Goal: Task Accomplishment & Management: Use online tool/utility

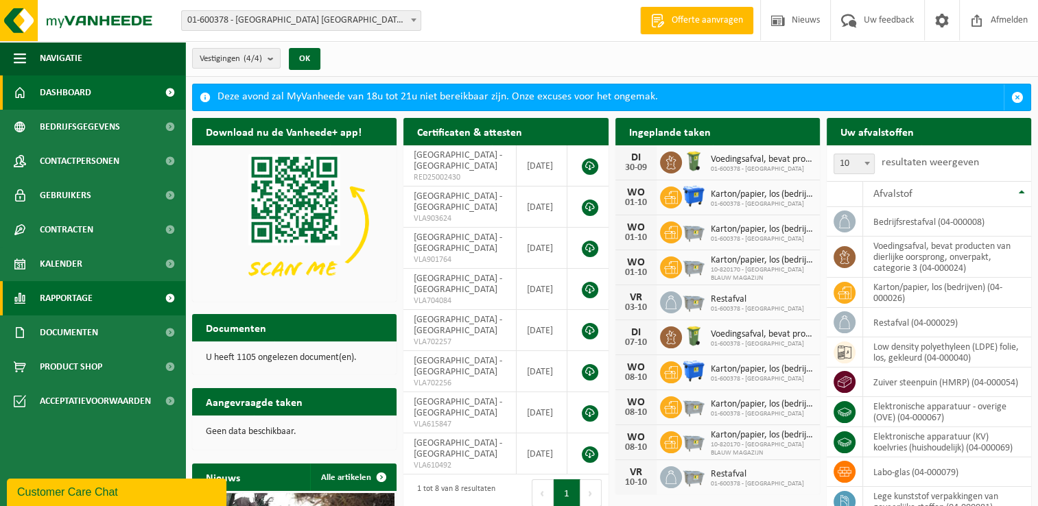
click at [98, 297] on link "Rapportage" at bounding box center [92, 298] width 185 height 34
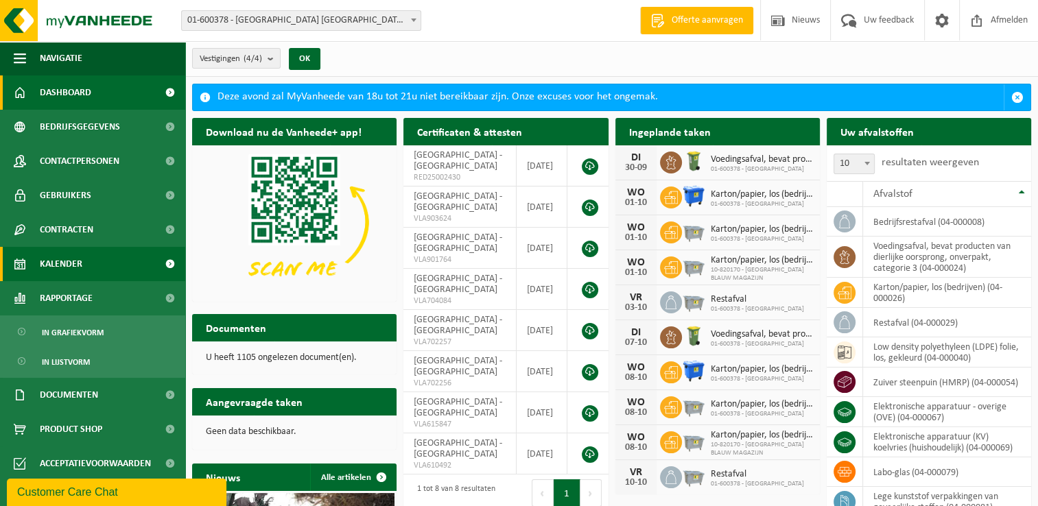
click at [75, 268] on span "Kalender" at bounding box center [61, 264] width 43 height 34
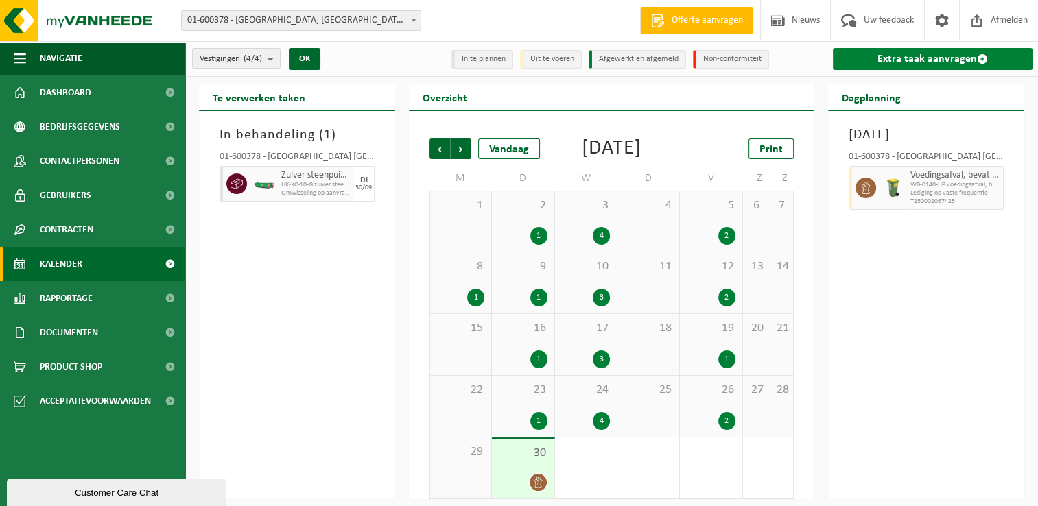
click at [919, 56] on link "Extra taak aanvragen" at bounding box center [933, 59] width 200 height 22
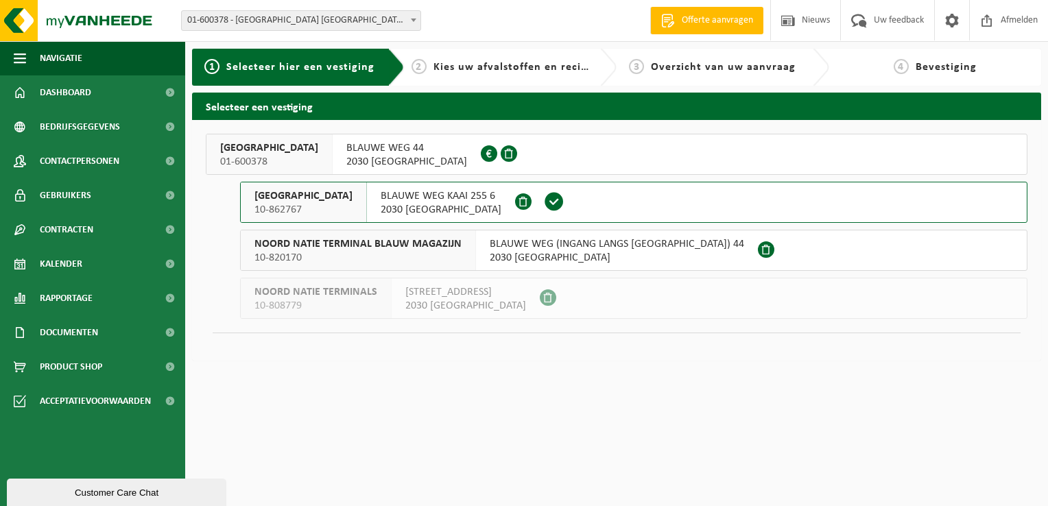
click at [299, 161] on span "01-600378" at bounding box center [269, 162] width 98 height 14
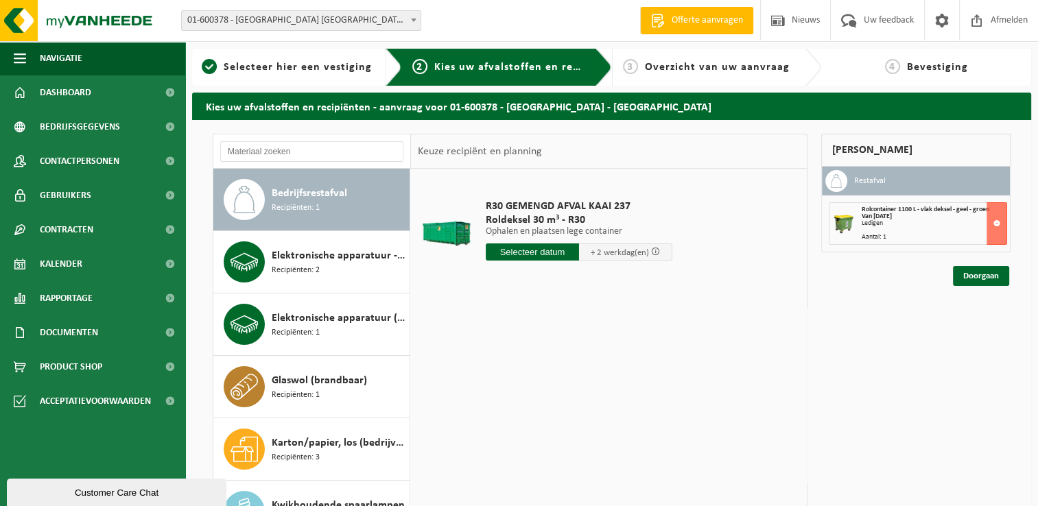
click at [275, 196] on span "Bedrijfsrestafval" at bounding box center [309, 193] width 75 height 16
click at [524, 251] on input "text" at bounding box center [532, 252] width 93 height 17
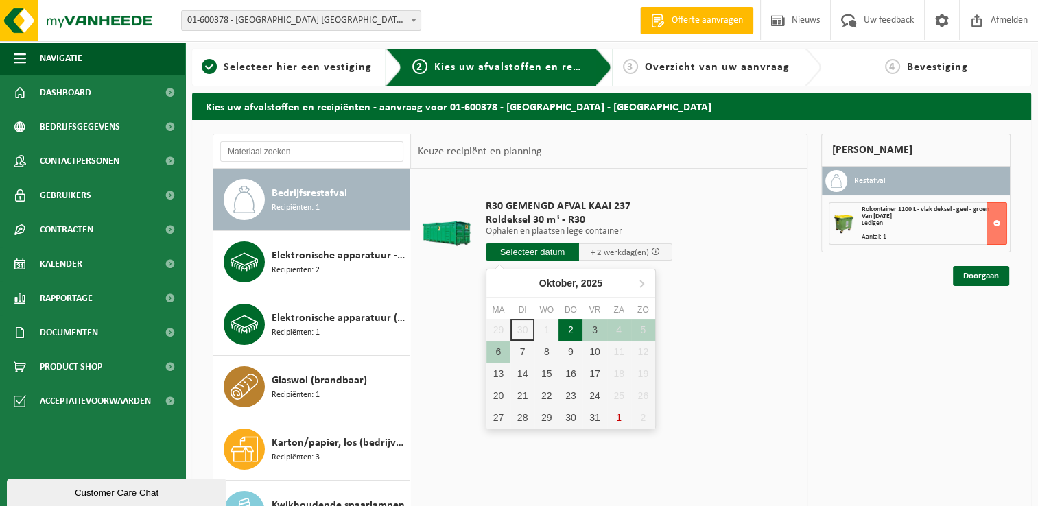
click at [566, 327] on div "2" at bounding box center [570, 330] width 24 height 22
type input "Van 2025-10-02"
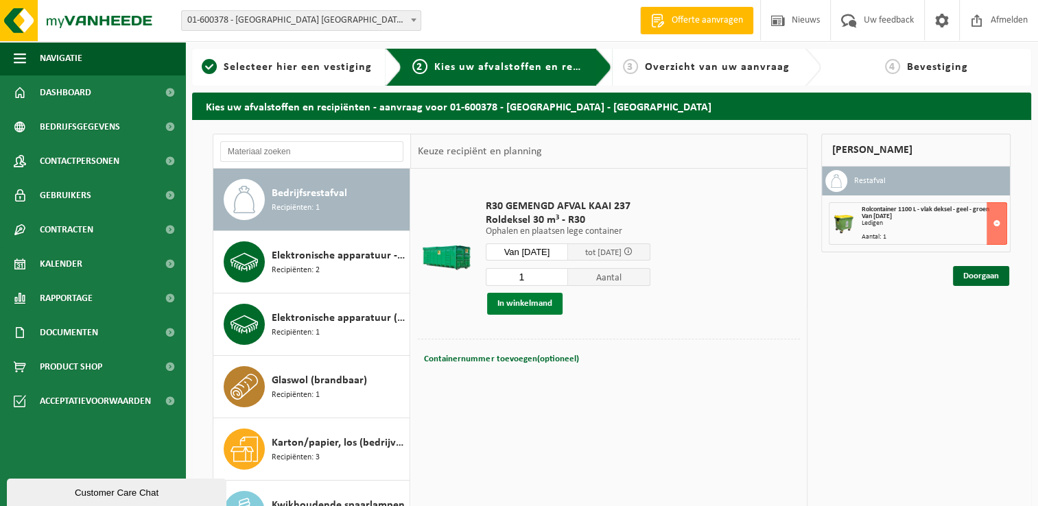
click at [538, 307] on button "In winkelmand" at bounding box center [524, 304] width 75 height 22
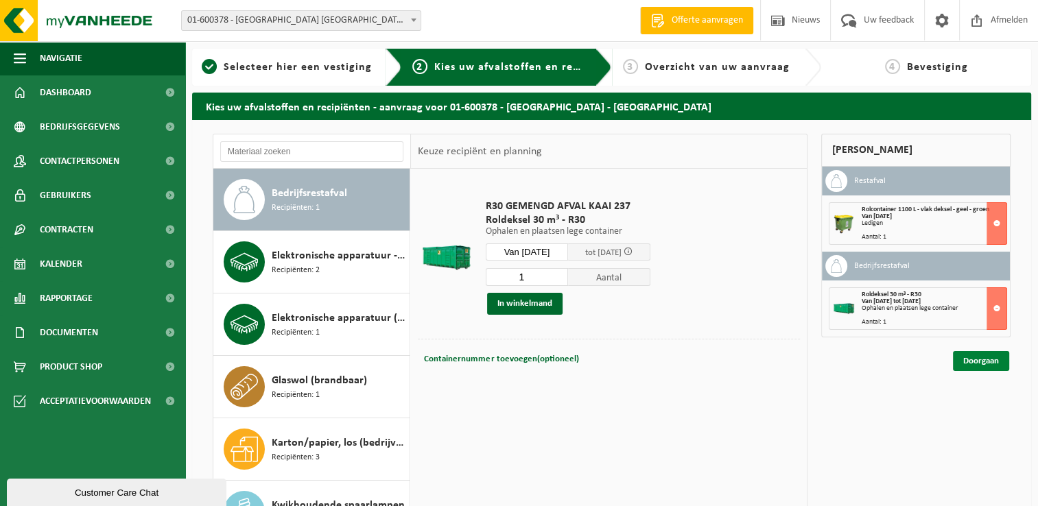
click at [977, 358] on link "Doorgaan" at bounding box center [981, 361] width 56 height 20
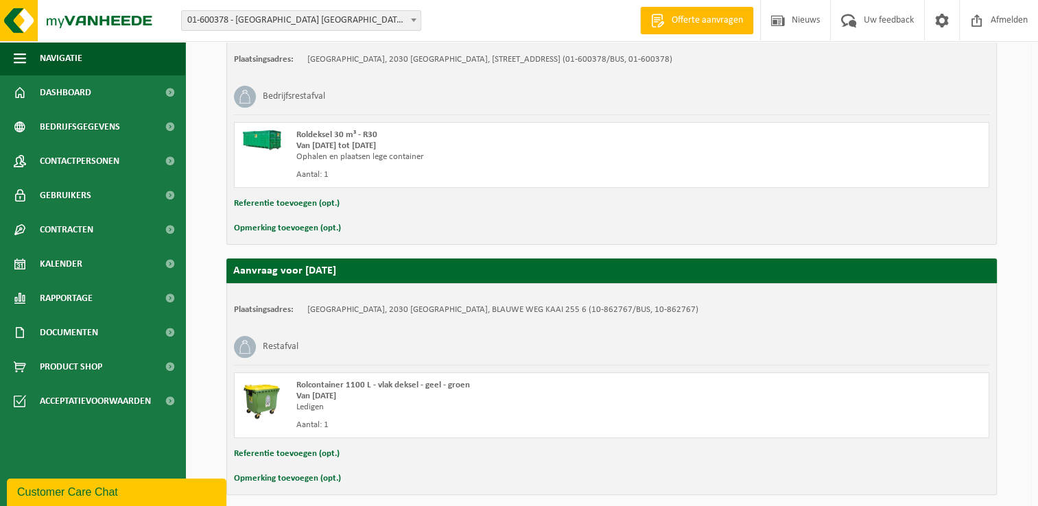
scroll to position [331, 0]
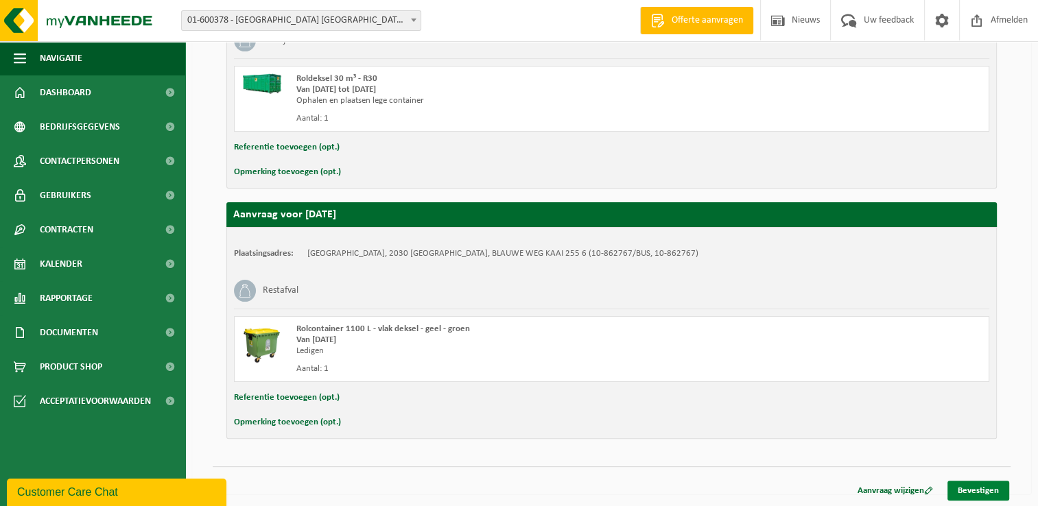
click at [972, 484] on link "Bevestigen" at bounding box center [978, 491] width 62 height 20
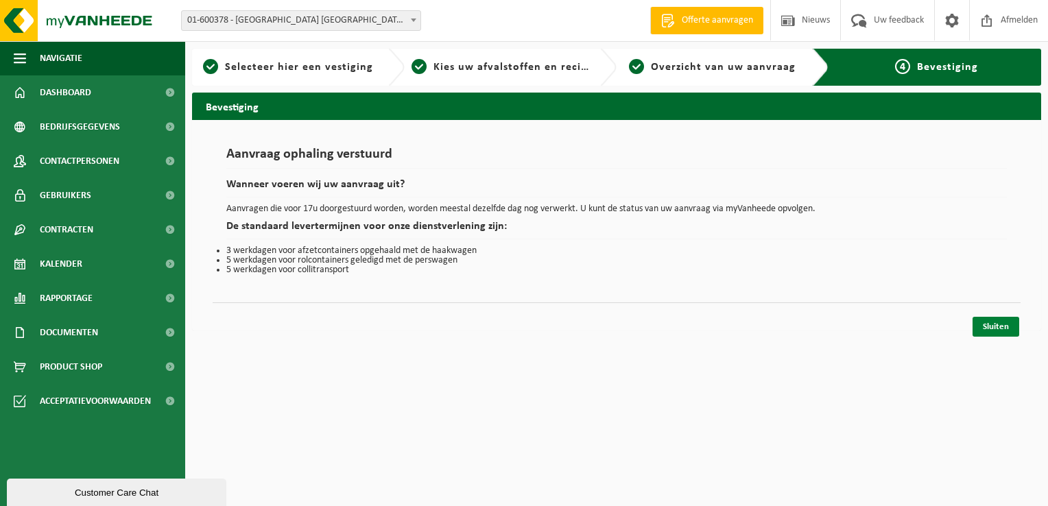
click at [993, 325] on link "Sluiten" at bounding box center [996, 327] width 47 height 20
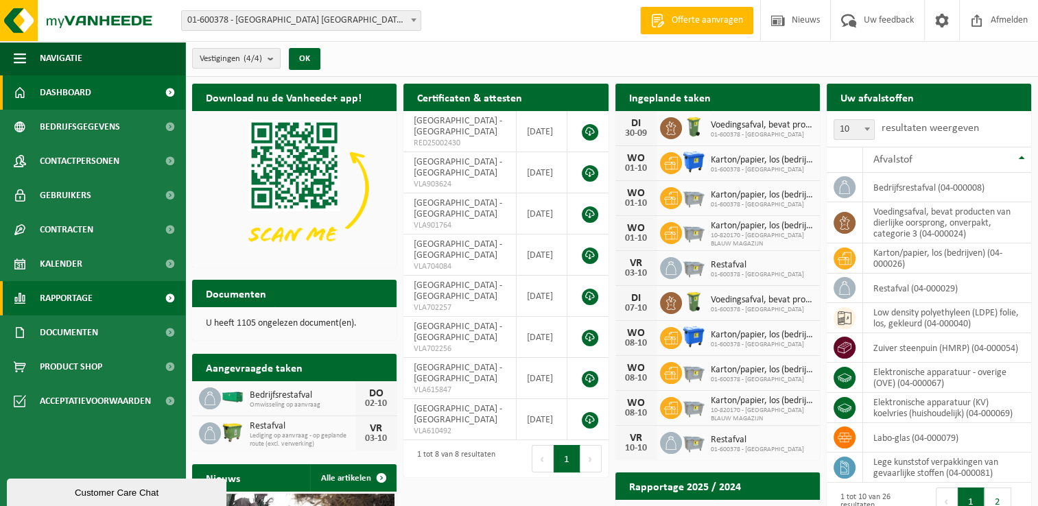
click at [62, 301] on span "Rapportage" at bounding box center [66, 298] width 53 height 34
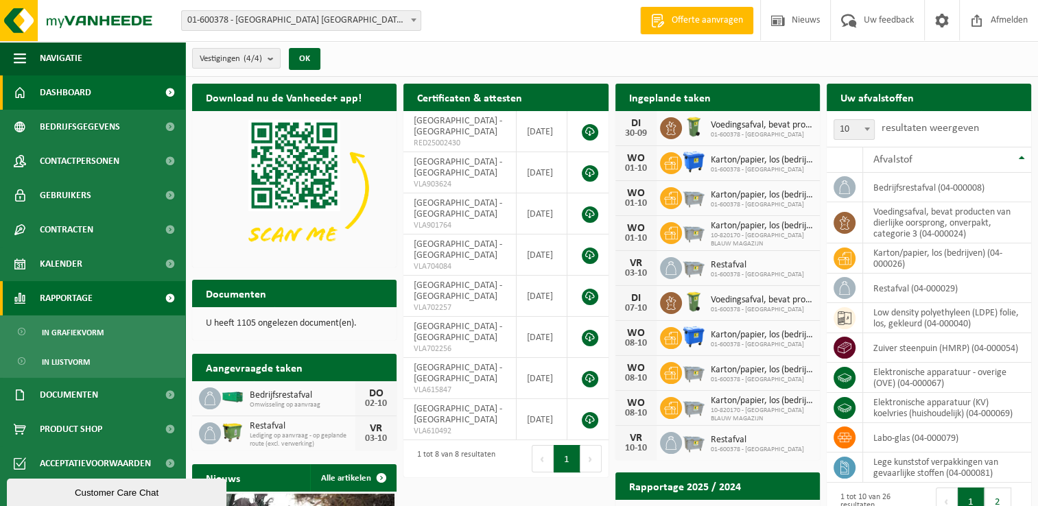
click at [80, 289] on span "Rapportage" at bounding box center [66, 298] width 53 height 34
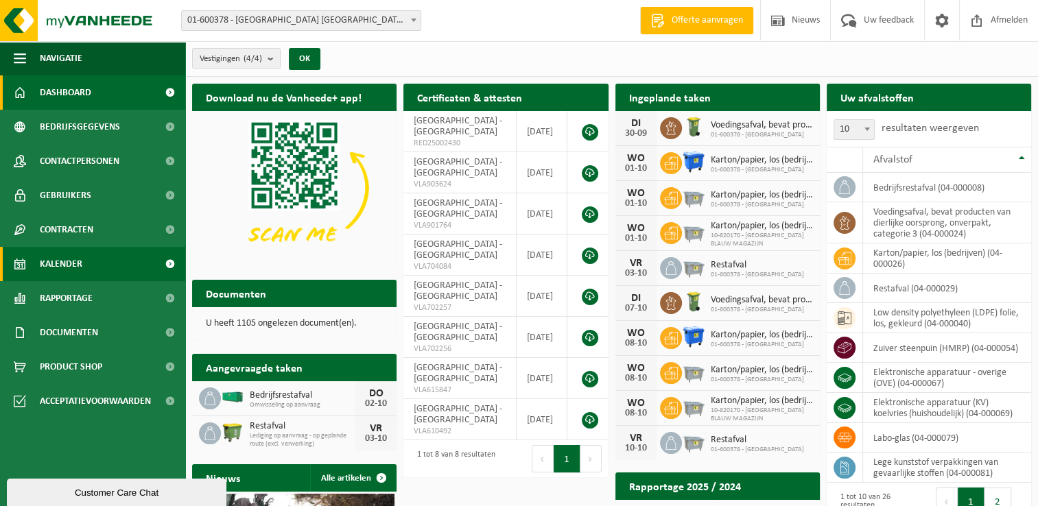
click at [84, 263] on link "Kalender" at bounding box center [92, 264] width 185 height 34
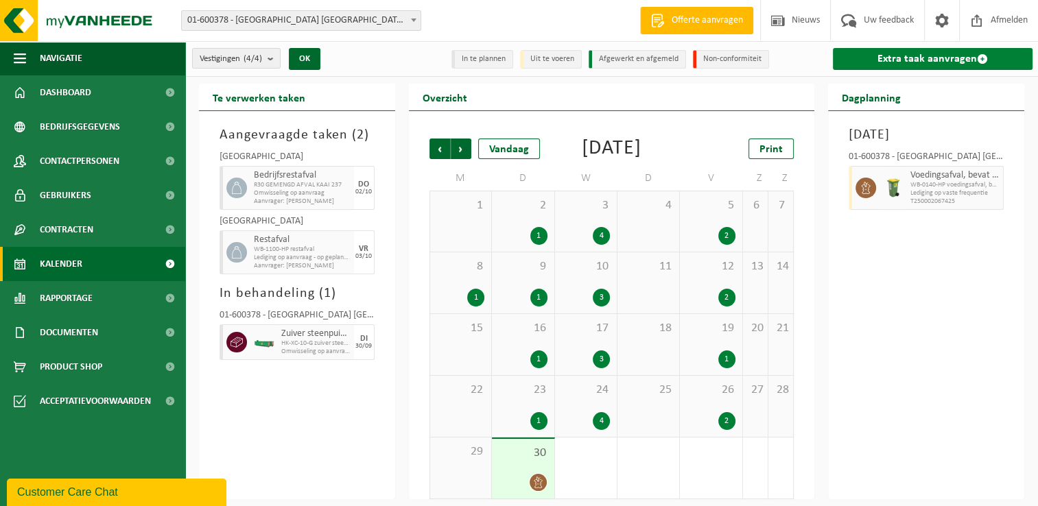
click at [869, 60] on link "Extra taak aanvragen" at bounding box center [933, 59] width 200 height 22
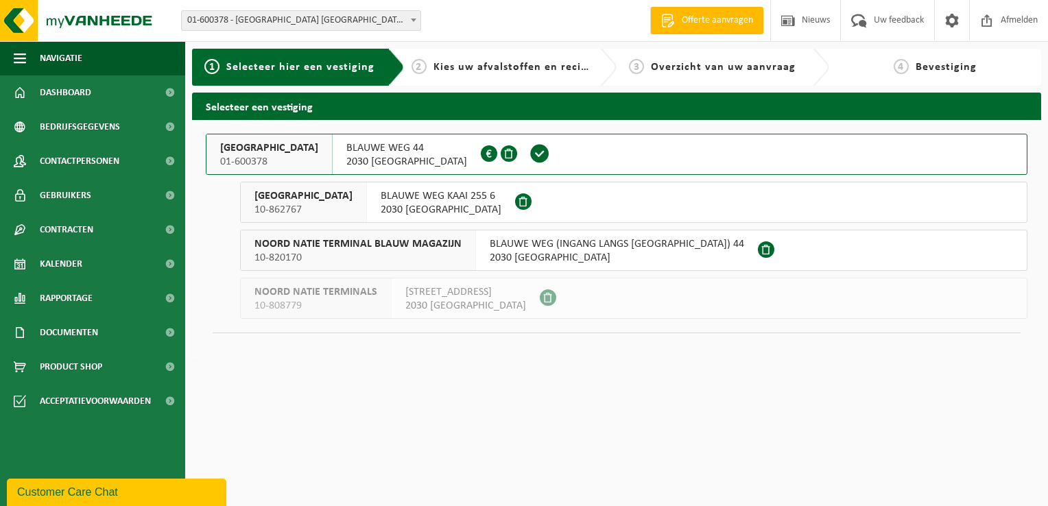
click at [222, 154] on span "NOORD NATIE TERMINAL NV" at bounding box center [269, 148] width 98 height 14
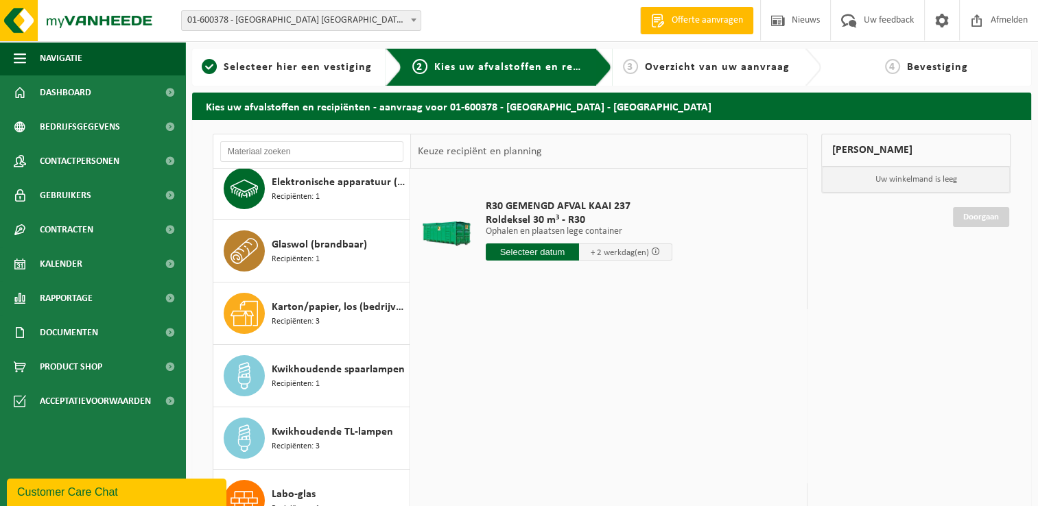
scroll to position [137, 0]
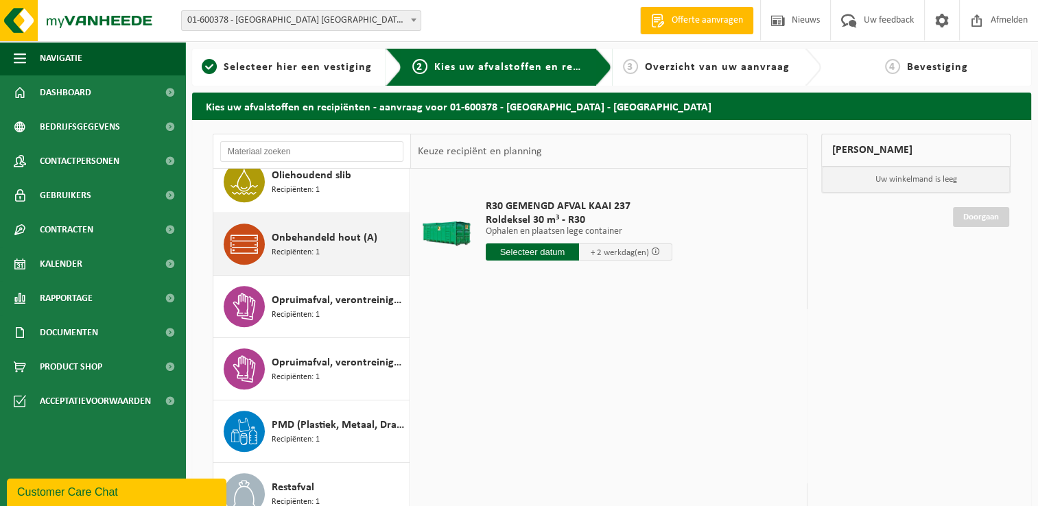
click at [285, 238] on span "Onbehandeld hout (A)" at bounding box center [325, 238] width 106 height 16
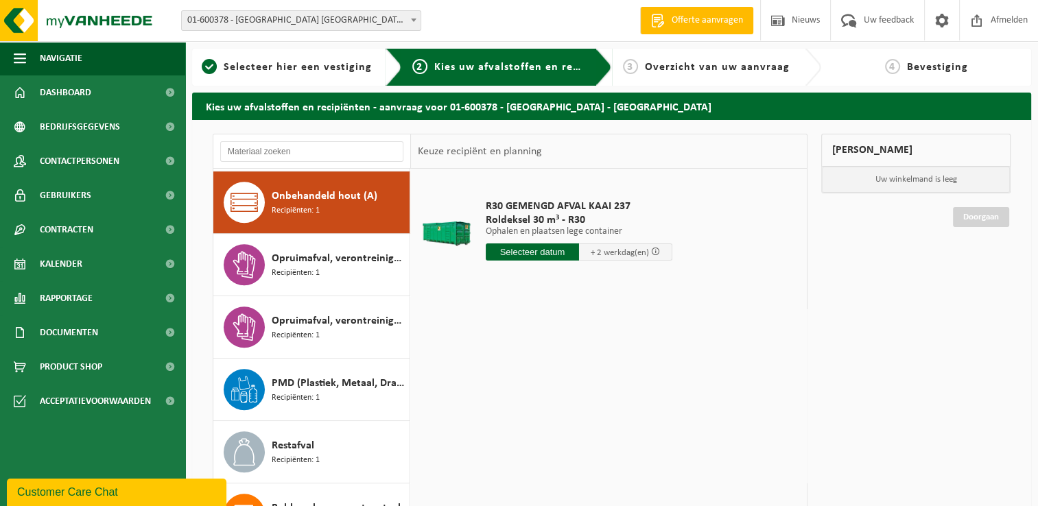
scroll to position [934, 0]
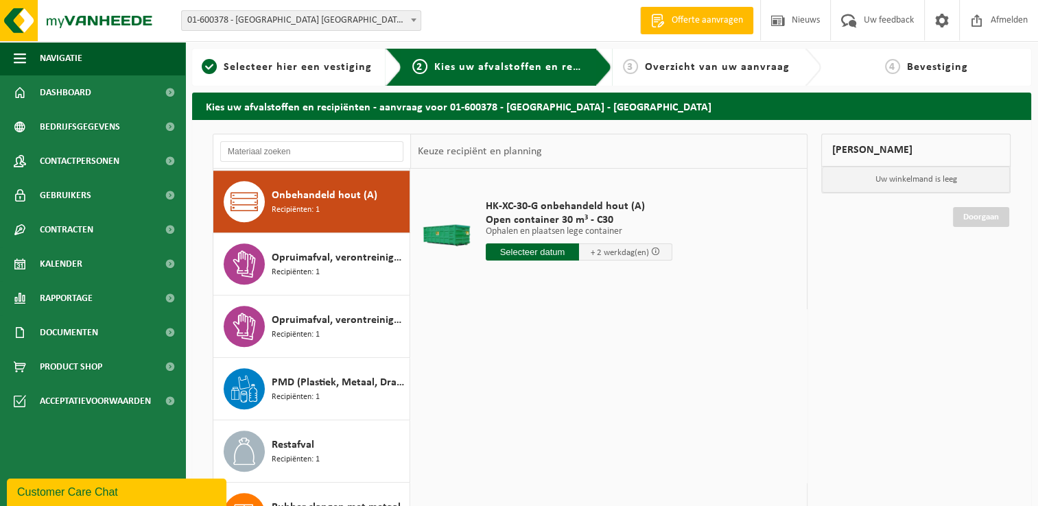
click at [540, 248] on input "text" at bounding box center [532, 252] width 93 height 17
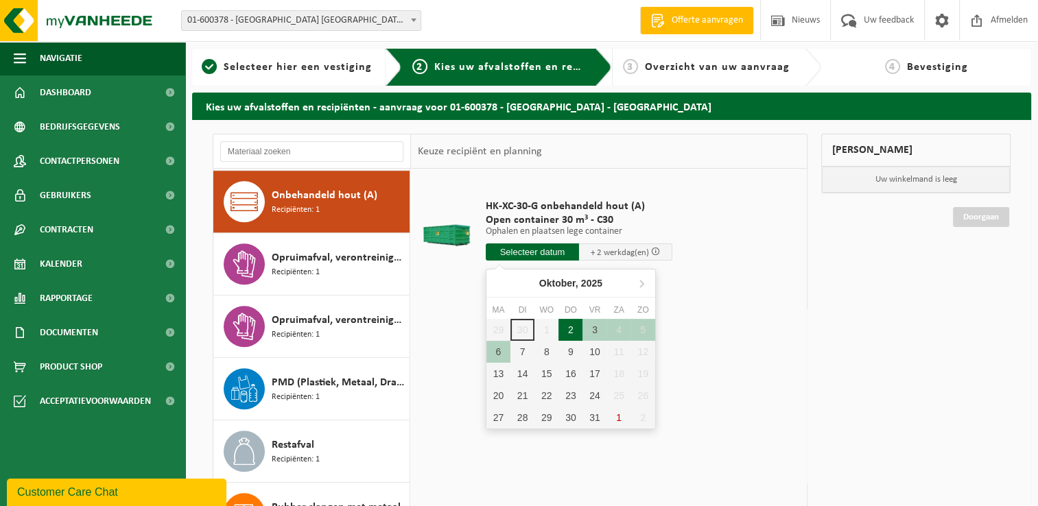
click at [571, 333] on div "2" at bounding box center [570, 330] width 24 height 22
type input "Van [DATE]"
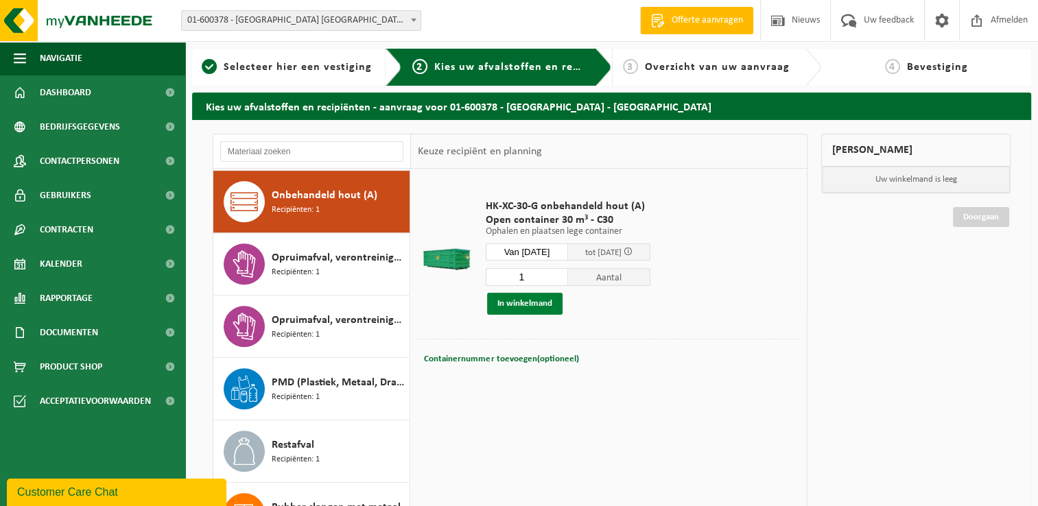
click at [529, 305] on button "In winkelmand" at bounding box center [524, 304] width 75 height 22
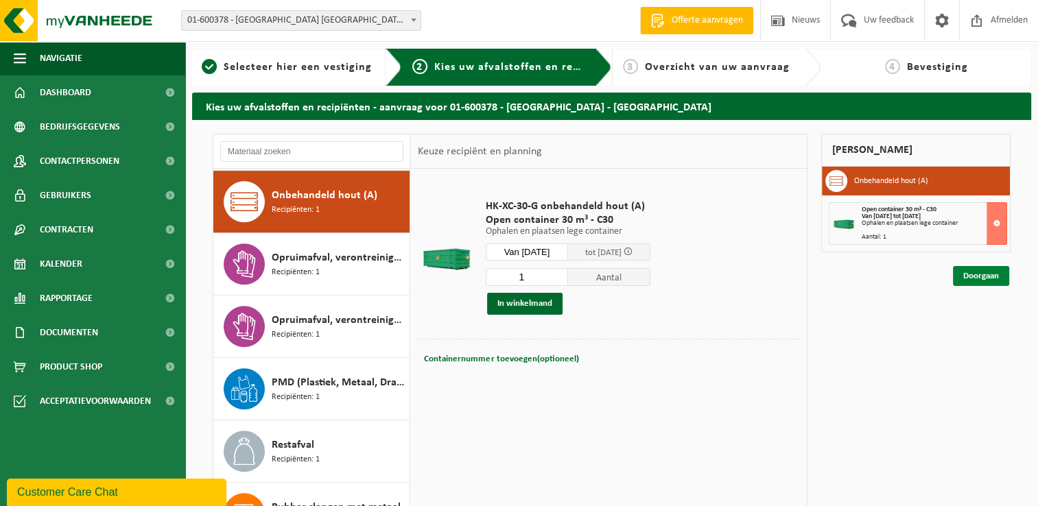
click at [1002, 273] on link "Doorgaan" at bounding box center [981, 276] width 56 height 20
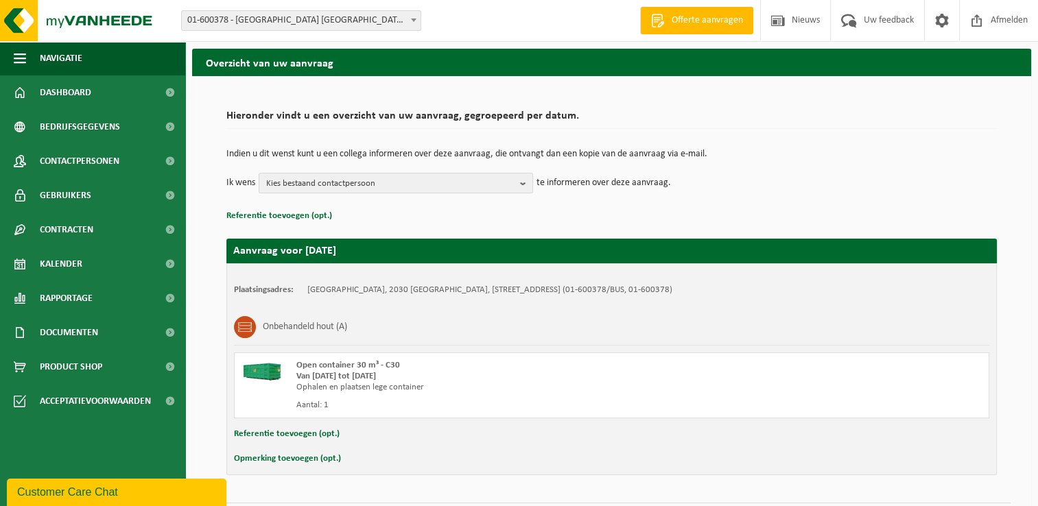
scroll to position [81, 0]
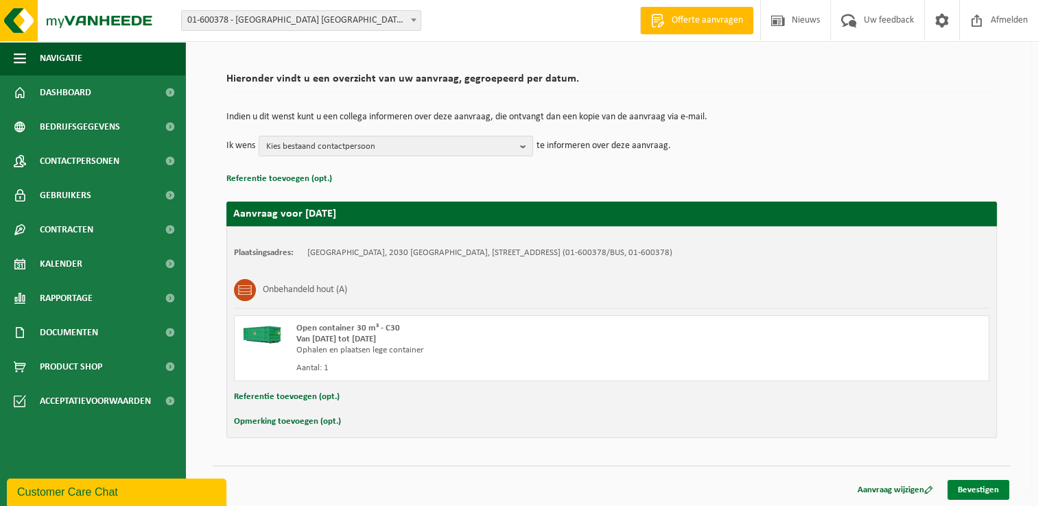
click at [985, 487] on link "Bevestigen" at bounding box center [978, 490] width 62 height 20
